Goal: Find specific page/section: Find specific page/section

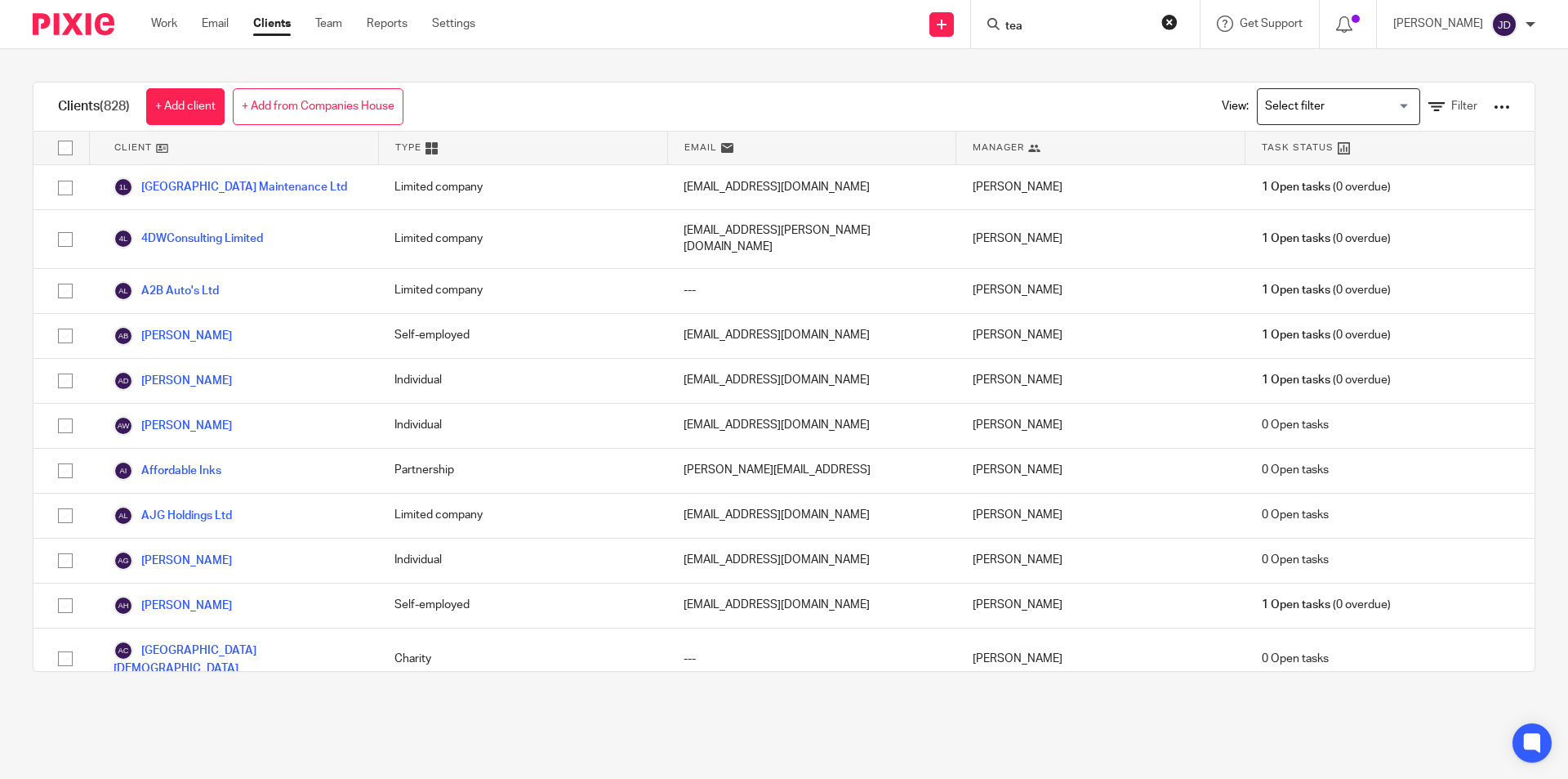
type input "teas"
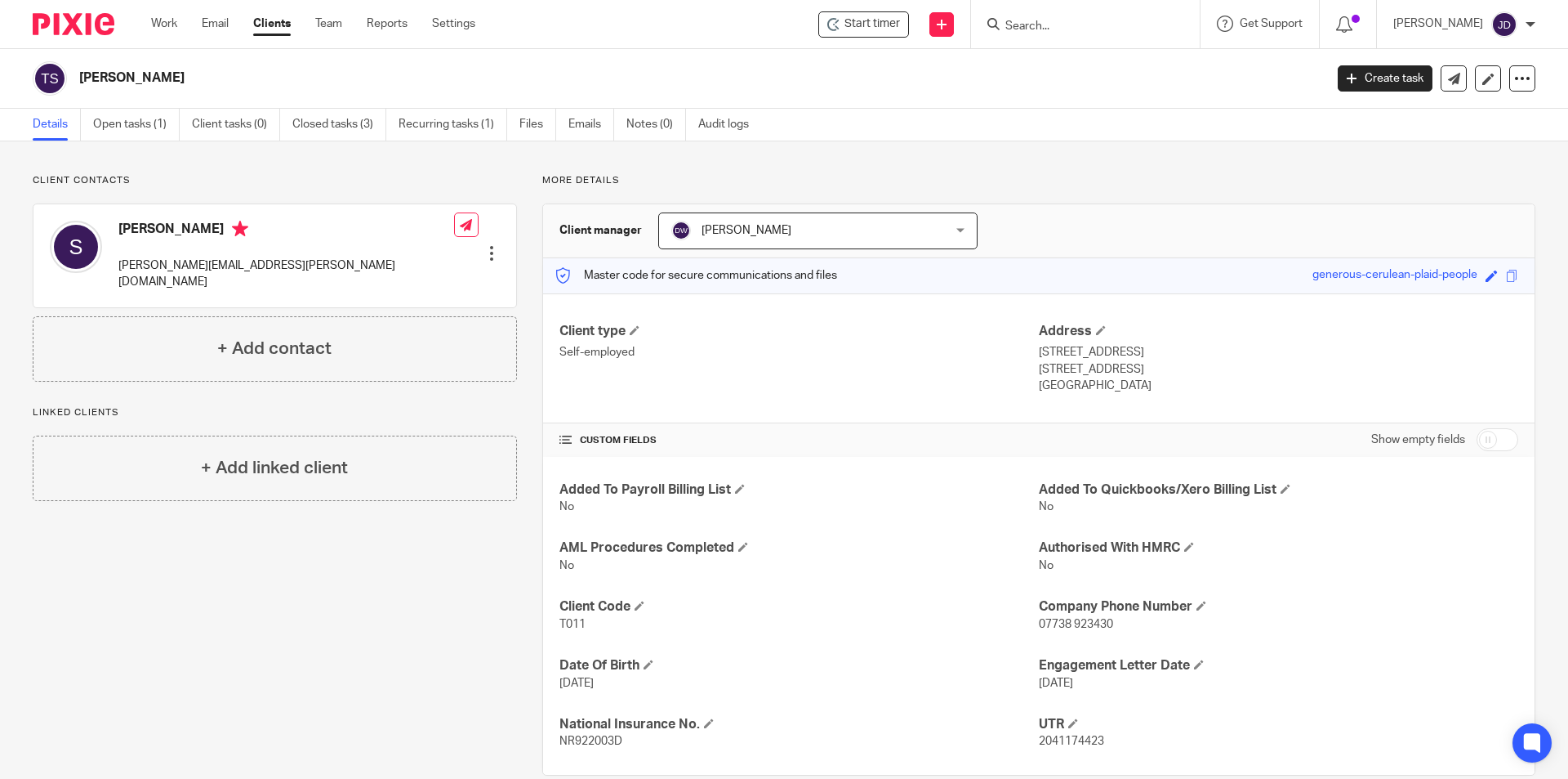
scroll to position [30, 0]
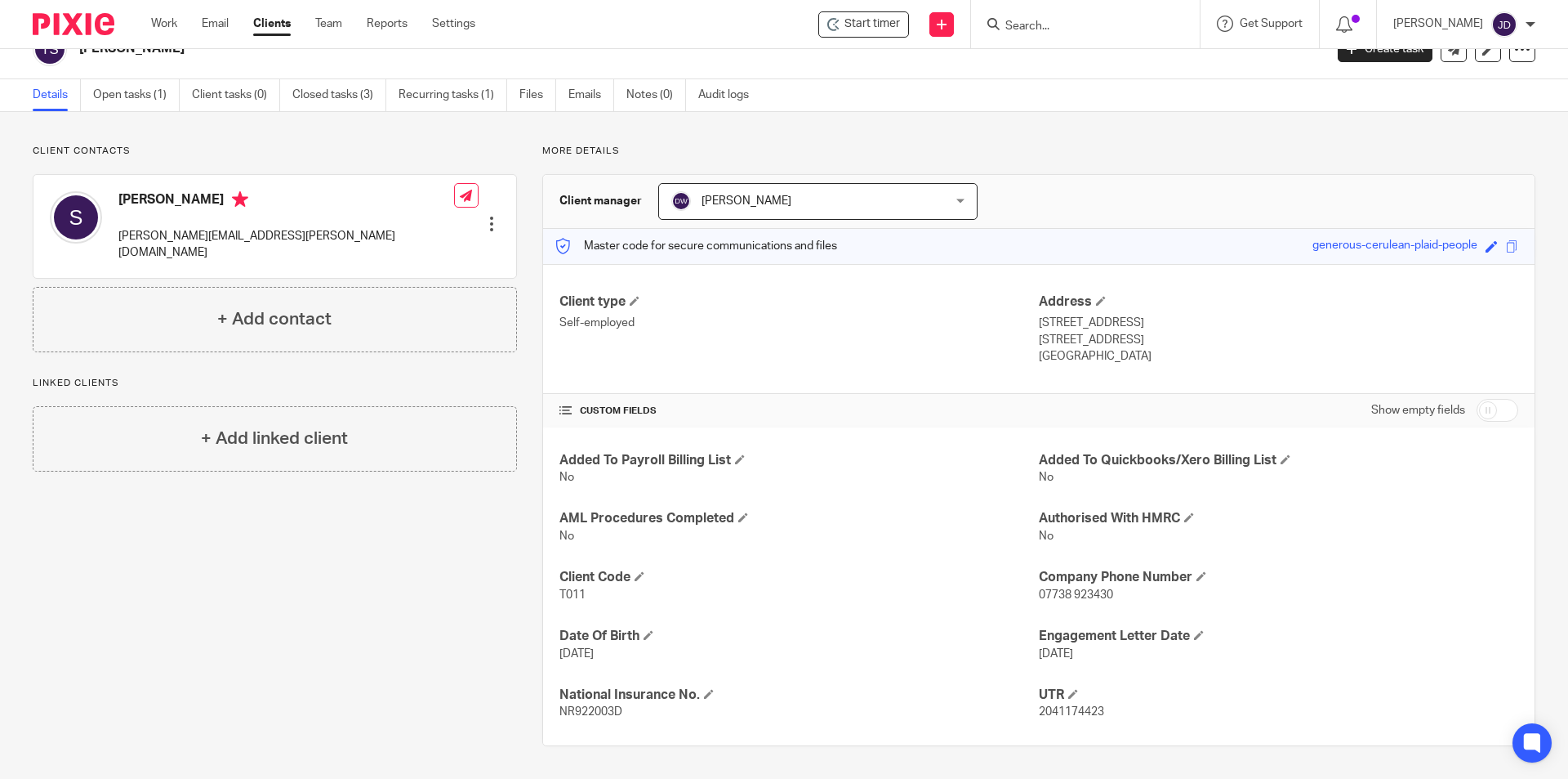
click at [1065, 21] on input "Search" at bounding box center [1077, 27] width 147 height 14
type input "d"
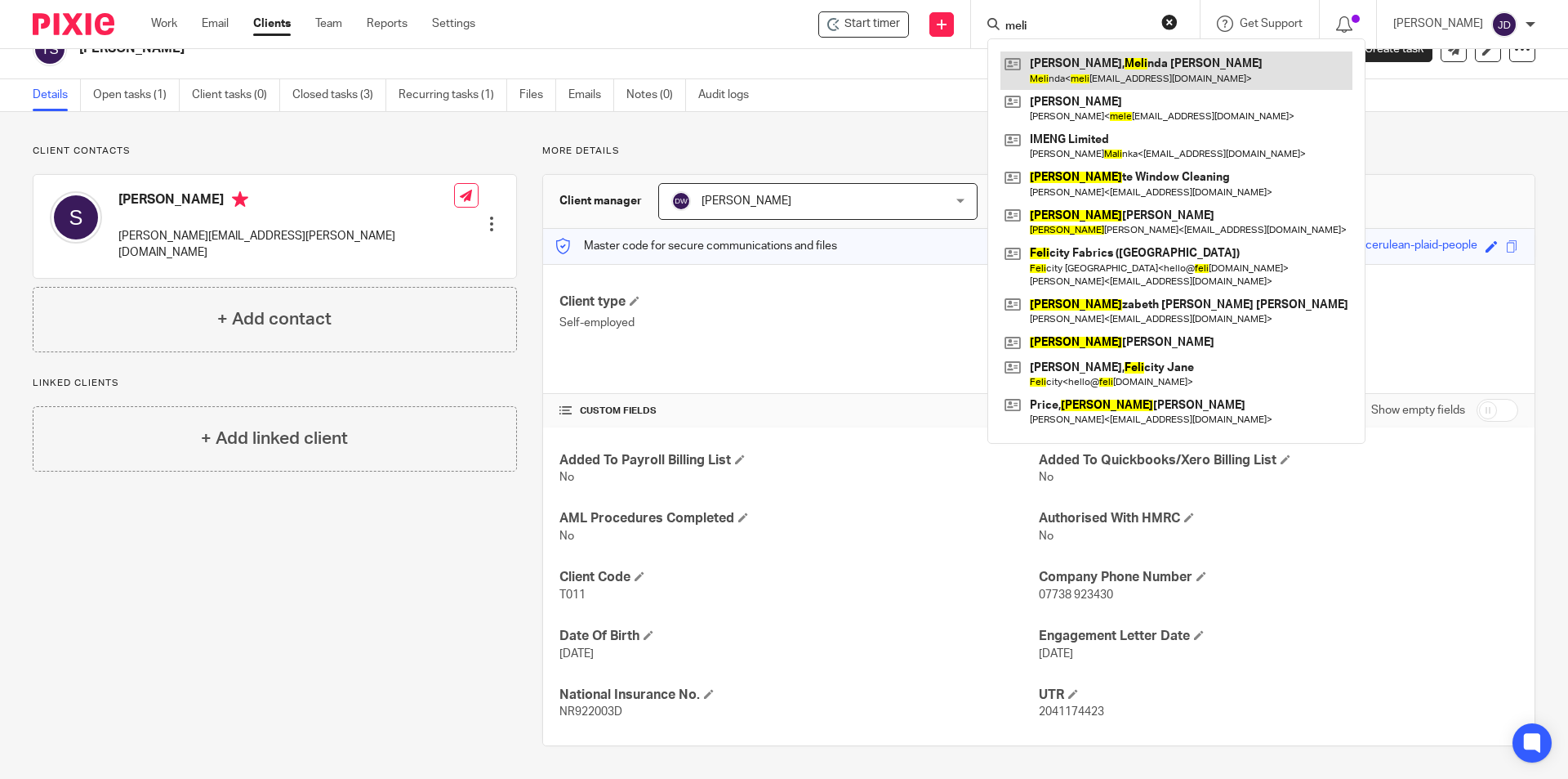
type input "meli"
click at [1138, 72] on link at bounding box center [1177, 70] width 352 height 38
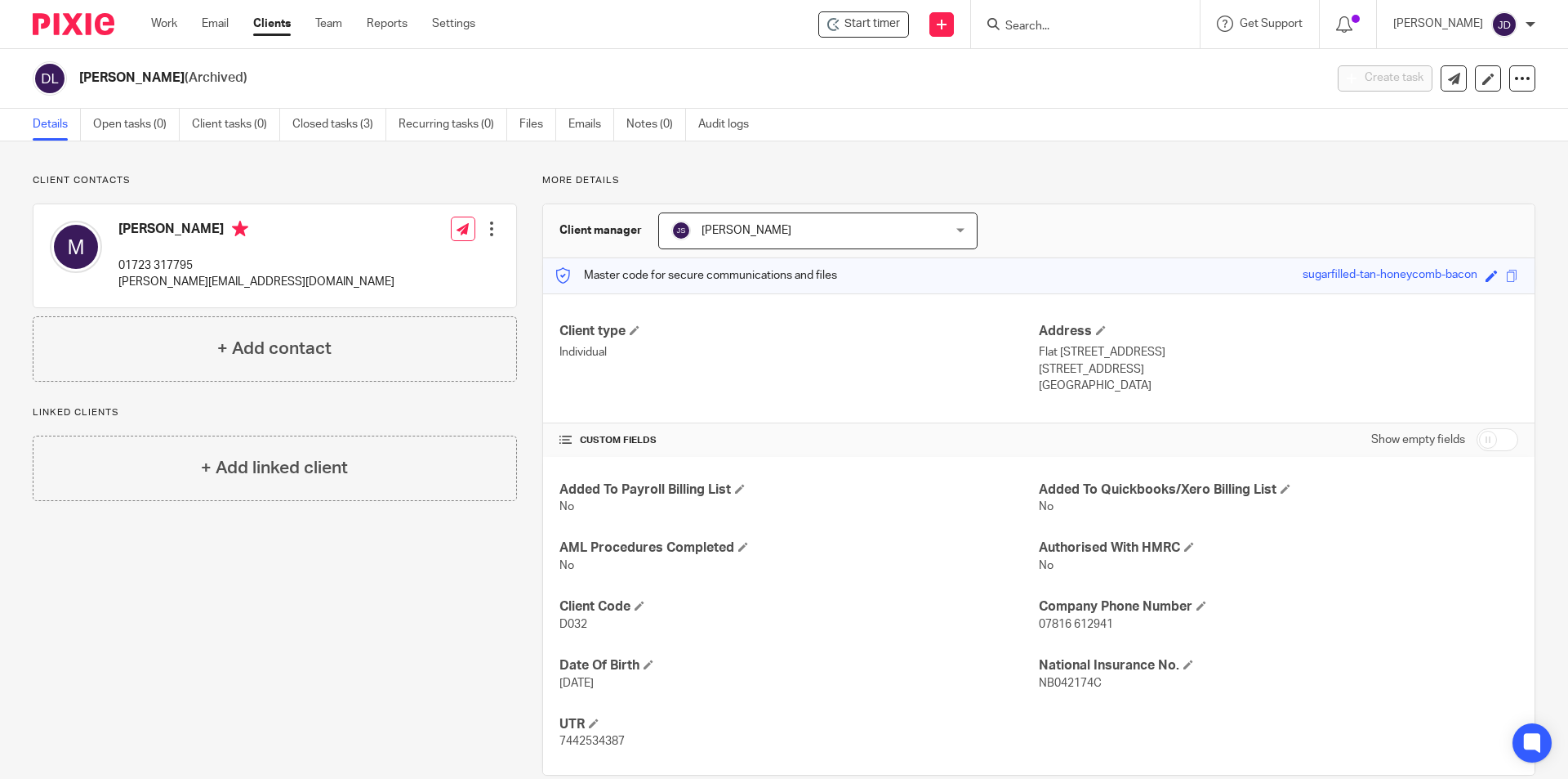
click at [1109, 24] on input "Search" at bounding box center [1077, 27] width 147 height 14
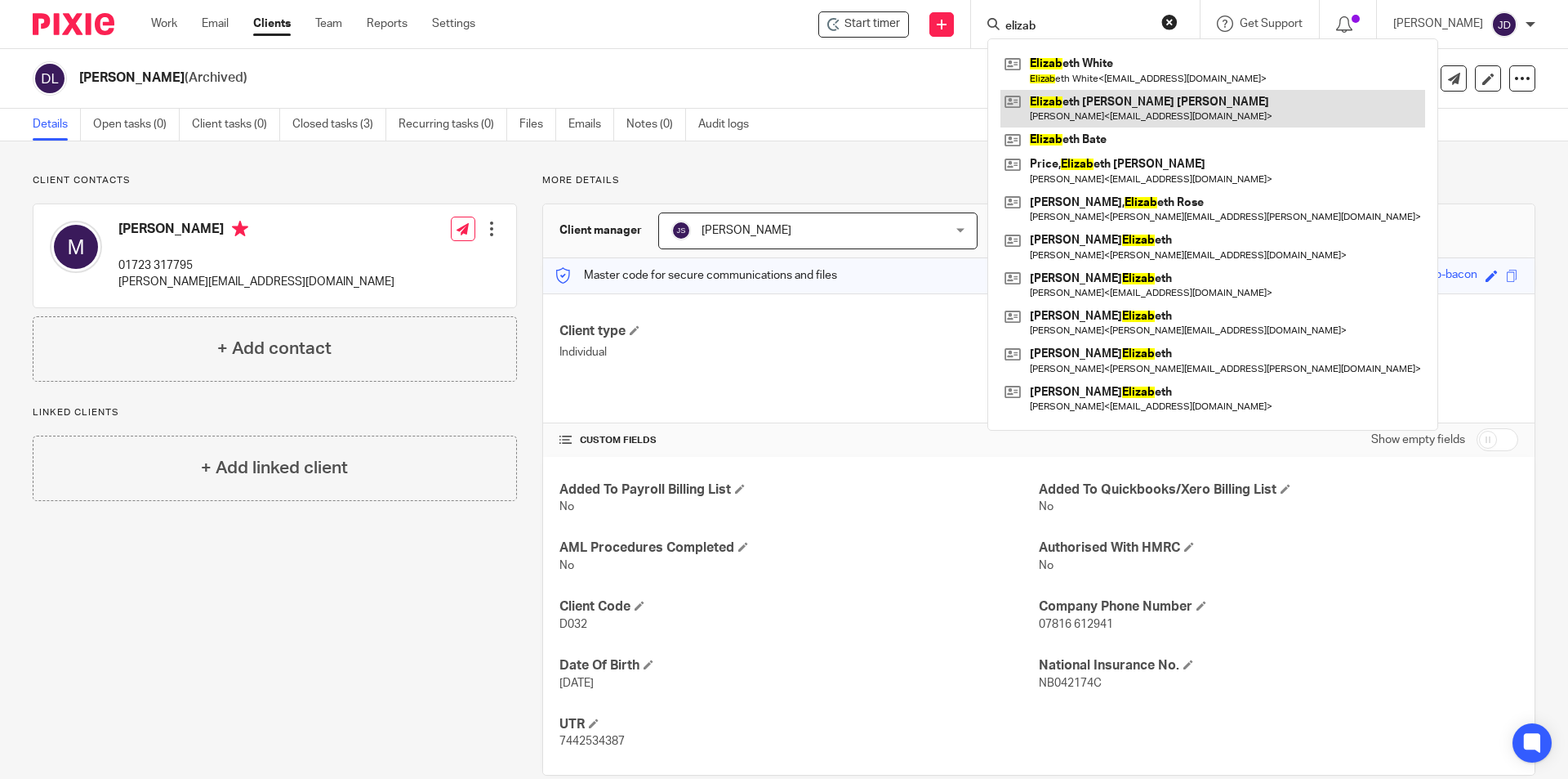
type input "elizab"
click at [1169, 96] on link at bounding box center [1213, 109] width 424 height 38
